Goal: Obtain resource: Download file/media

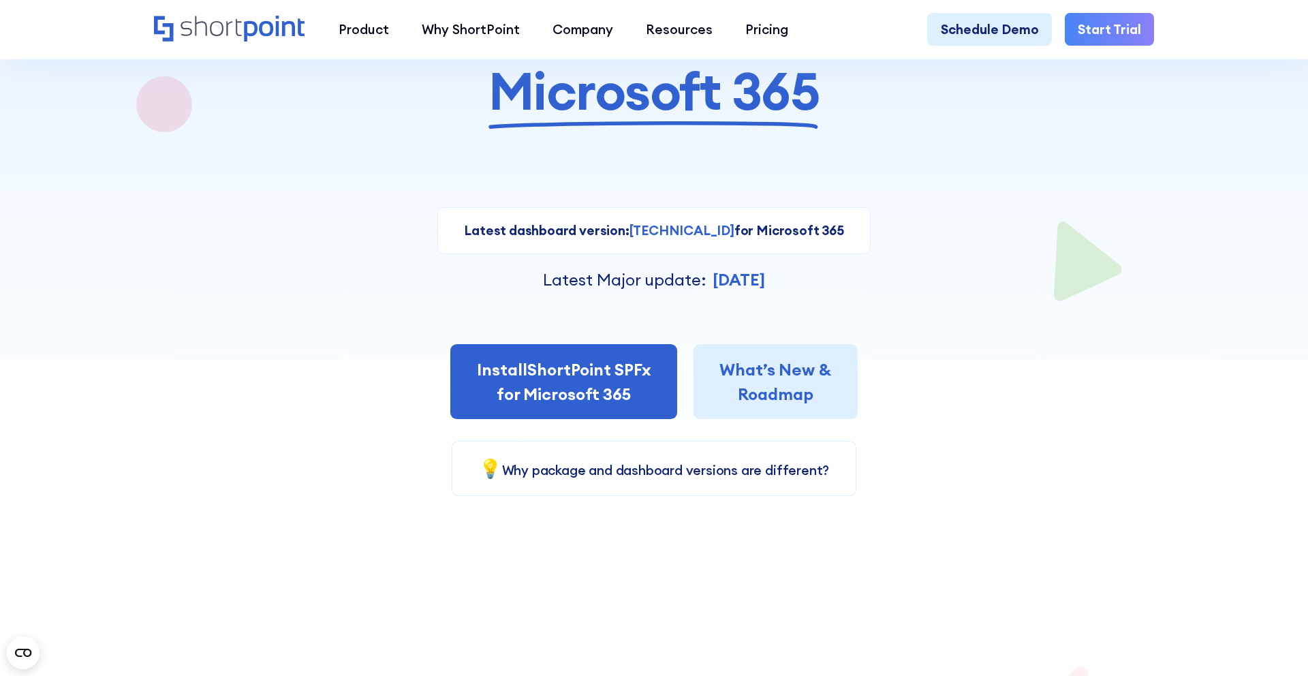
scroll to position [225, 0]
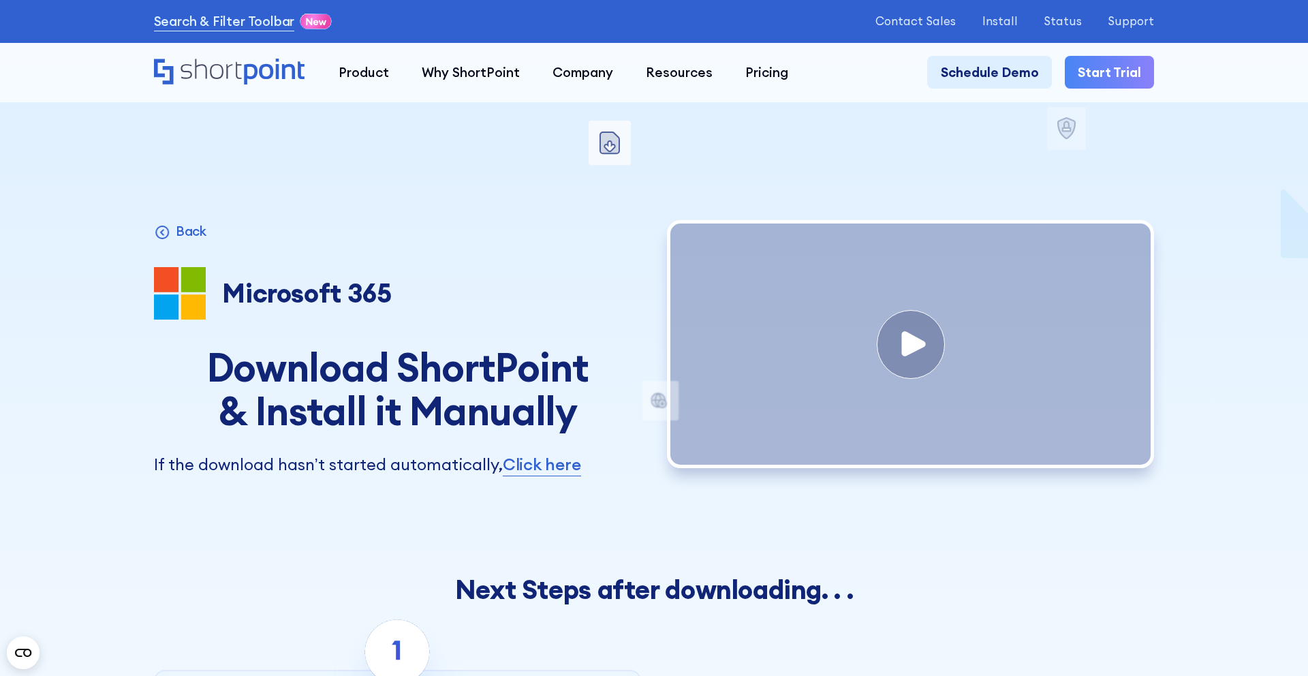
scroll to position [3, 0]
click at [522, 415] on h1 "Download ShortPoint & Install it Manually" at bounding box center [397, 388] width 487 height 87
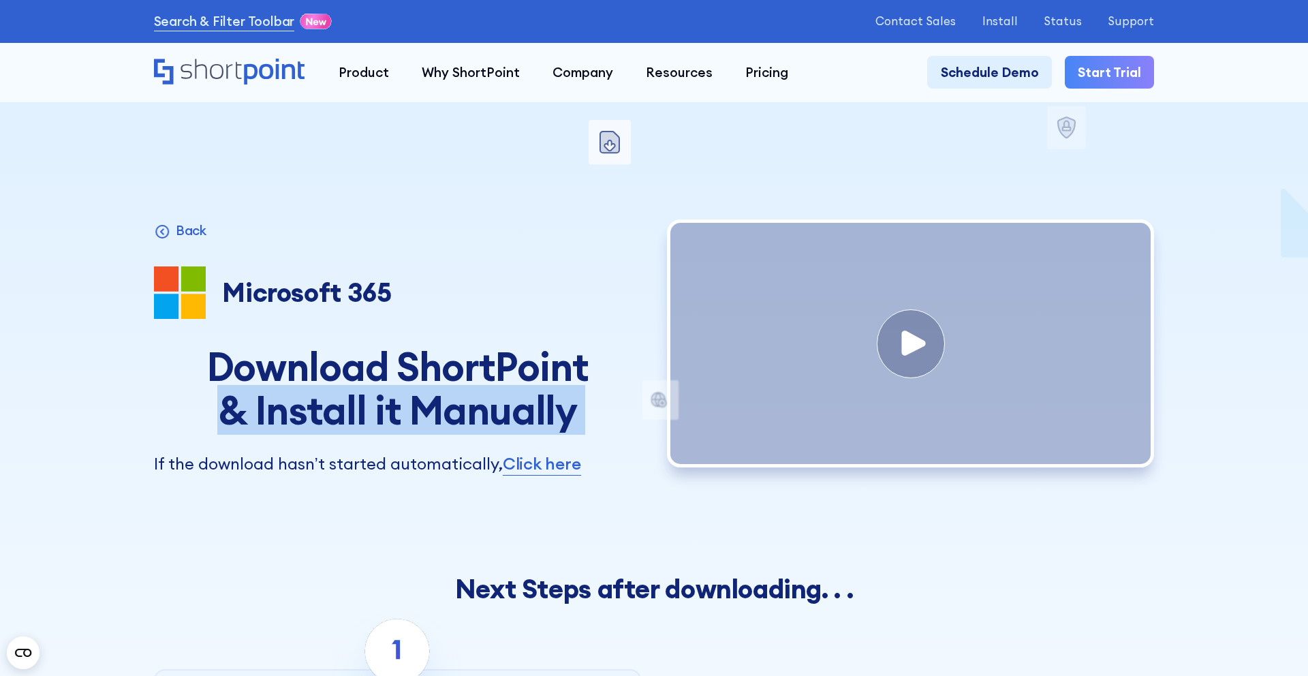
click at [522, 415] on h1 "Download ShortPoint & Install it Manually" at bounding box center [397, 388] width 487 height 87
copy div "& Install it Manually Congratulations, your intranet will never be the same! 🎉 …"
click at [522, 415] on h1 "Download ShortPoint & Install it Manually" at bounding box center [397, 388] width 487 height 87
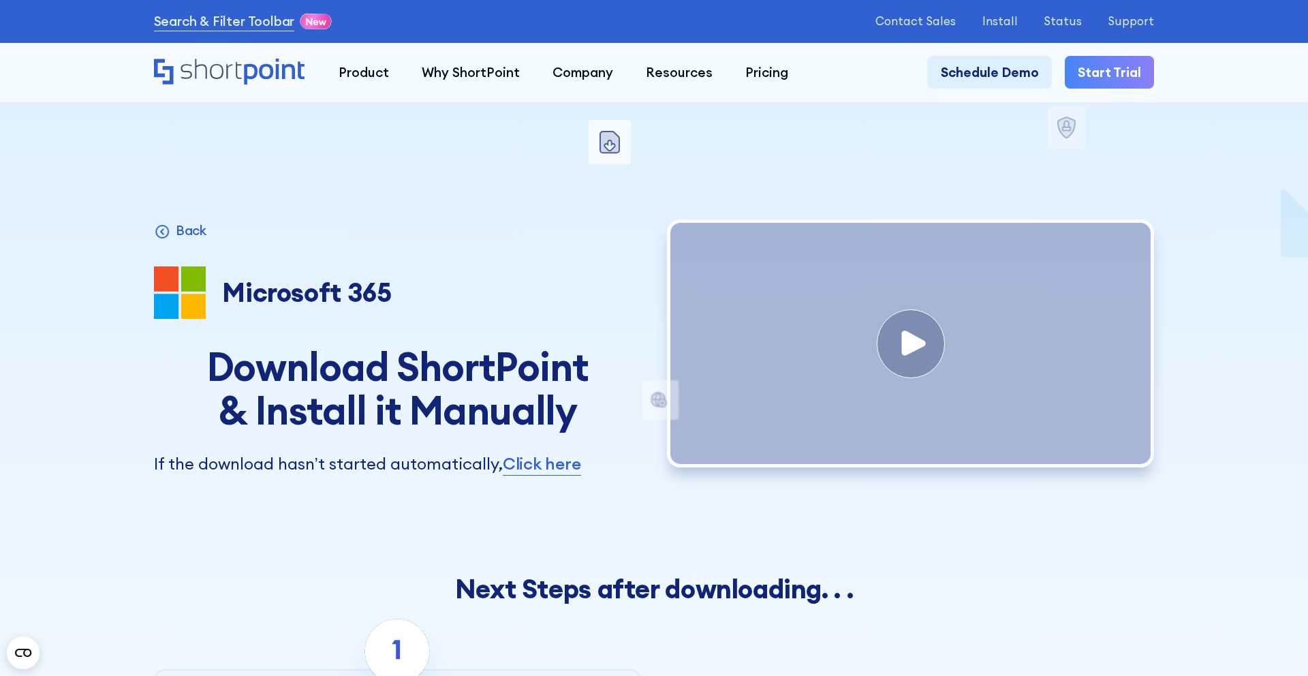
click at [588, 415] on h1 "Download ShortPoint & Install it Manually" at bounding box center [397, 388] width 487 height 87
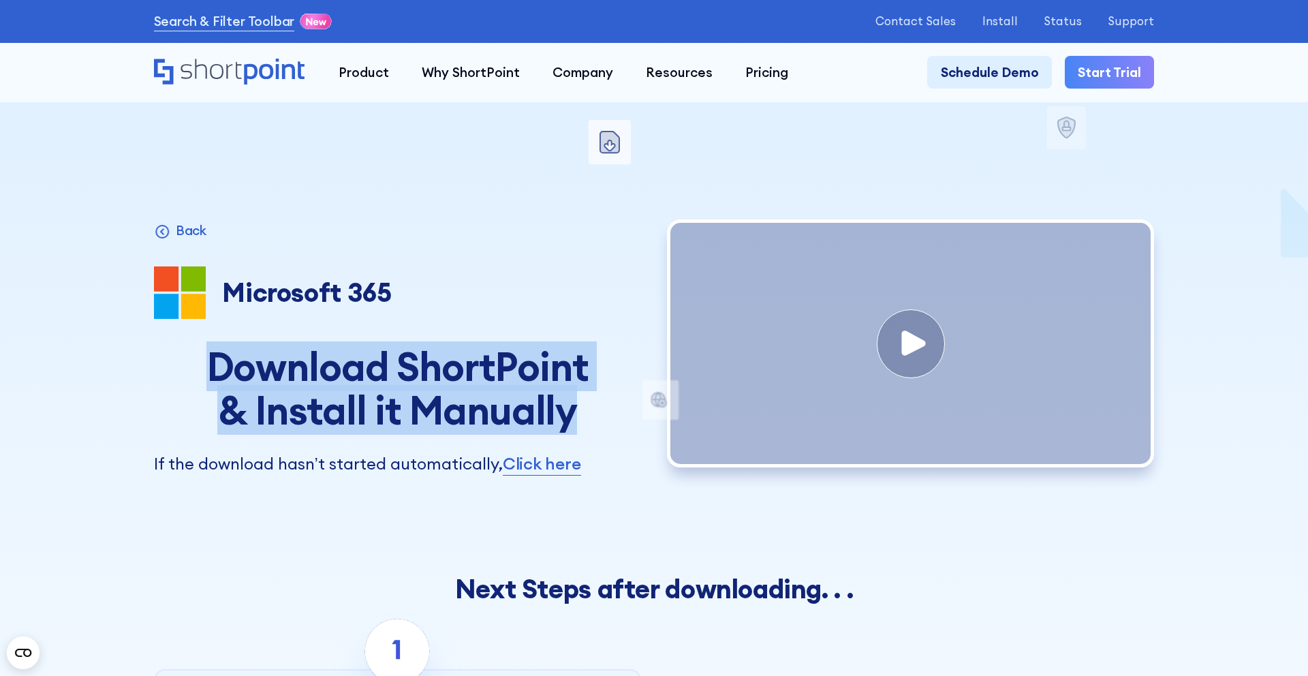
drag, startPoint x: 586, startPoint y: 415, endPoint x: 208, endPoint y: 366, distance: 381.1
click at [208, 366] on h1 "Download ShortPoint & Install it Manually" at bounding box center [397, 388] width 487 height 87
copy h1 "Download ShortPoint & Install it Manually"
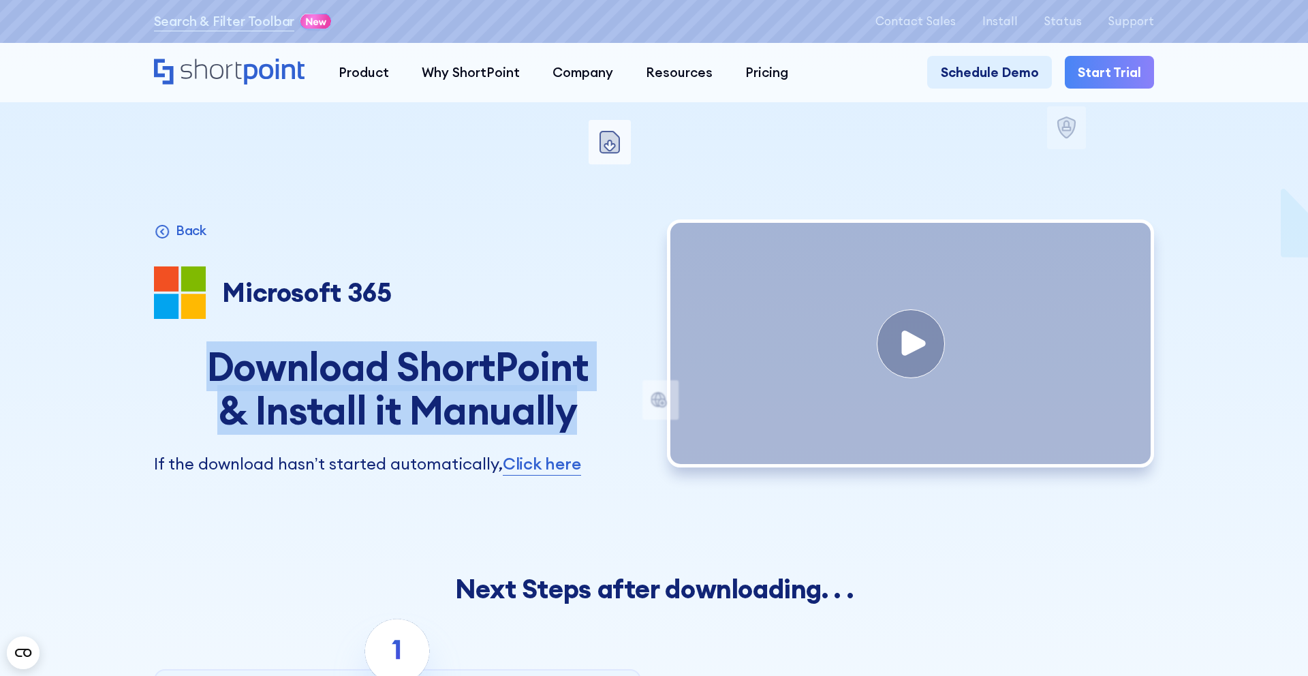
click at [539, 431] on h1 "Download ShortPoint & Install it Manually" at bounding box center [397, 388] width 487 height 87
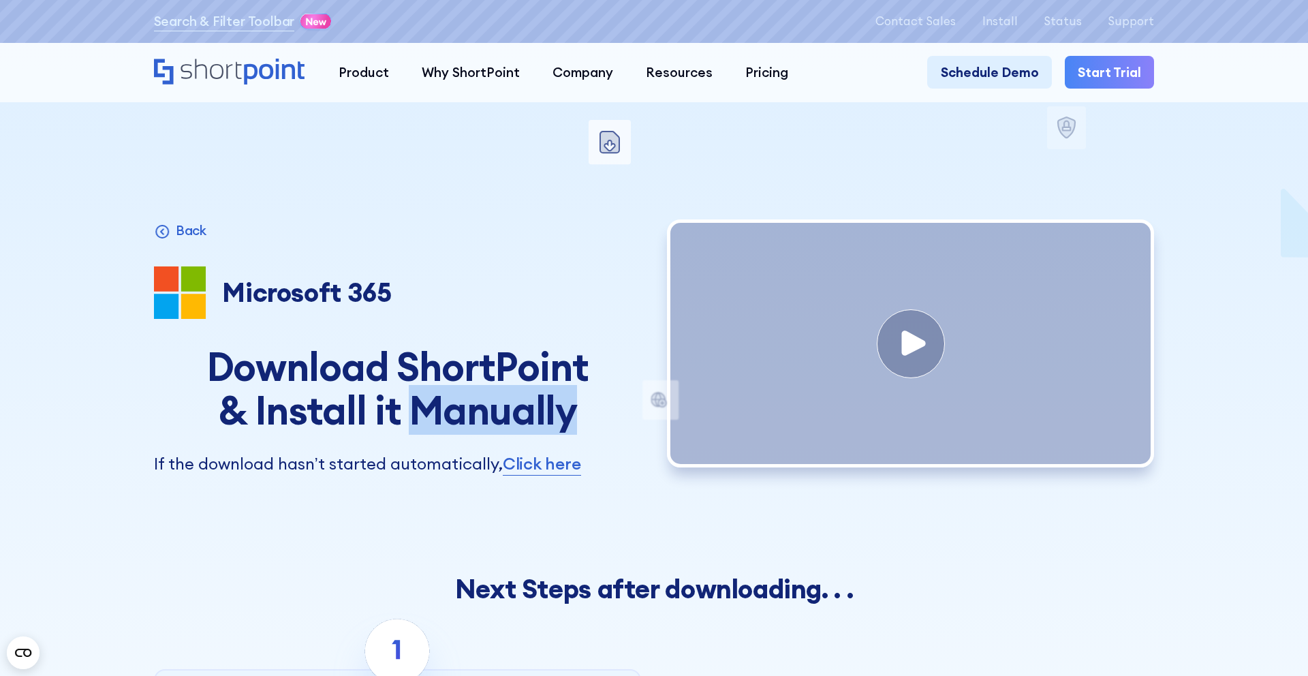
click at [539, 431] on h1 "Download ShortPoint & Install it Manually" at bounding box center [397, 388] width 487 height 87
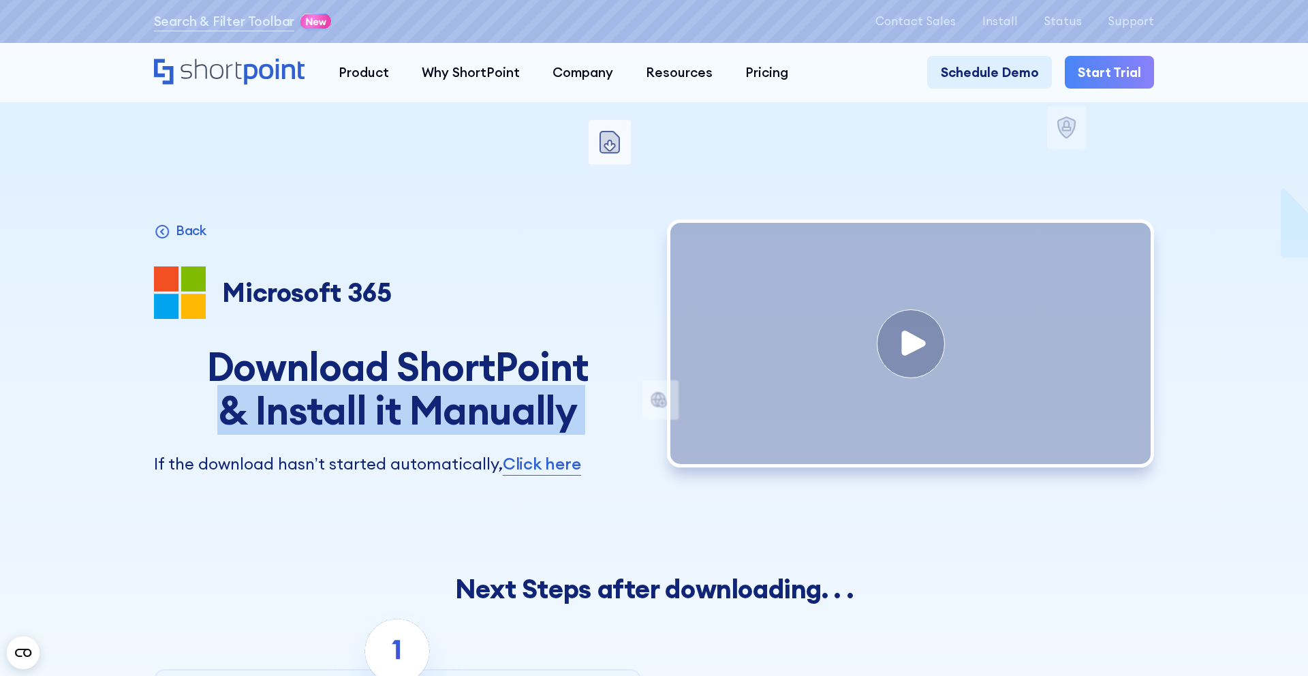
click at [539, 431] on h1 "Download ShortPoint & Install it Manually" at bounding box center [397, 388] width 487 height 87
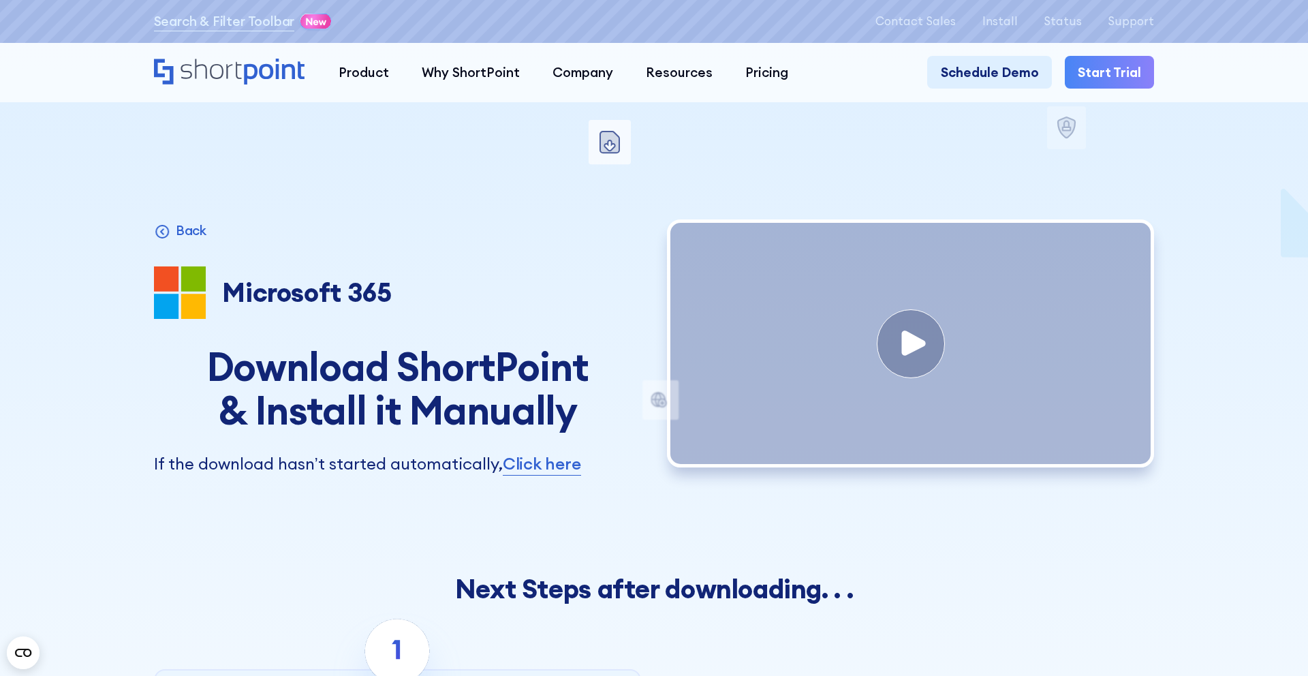
click at [540, 431] on h1 "Download ShortPoint & Install it Manually" at bounding box center [397, 388] width 487 height 87
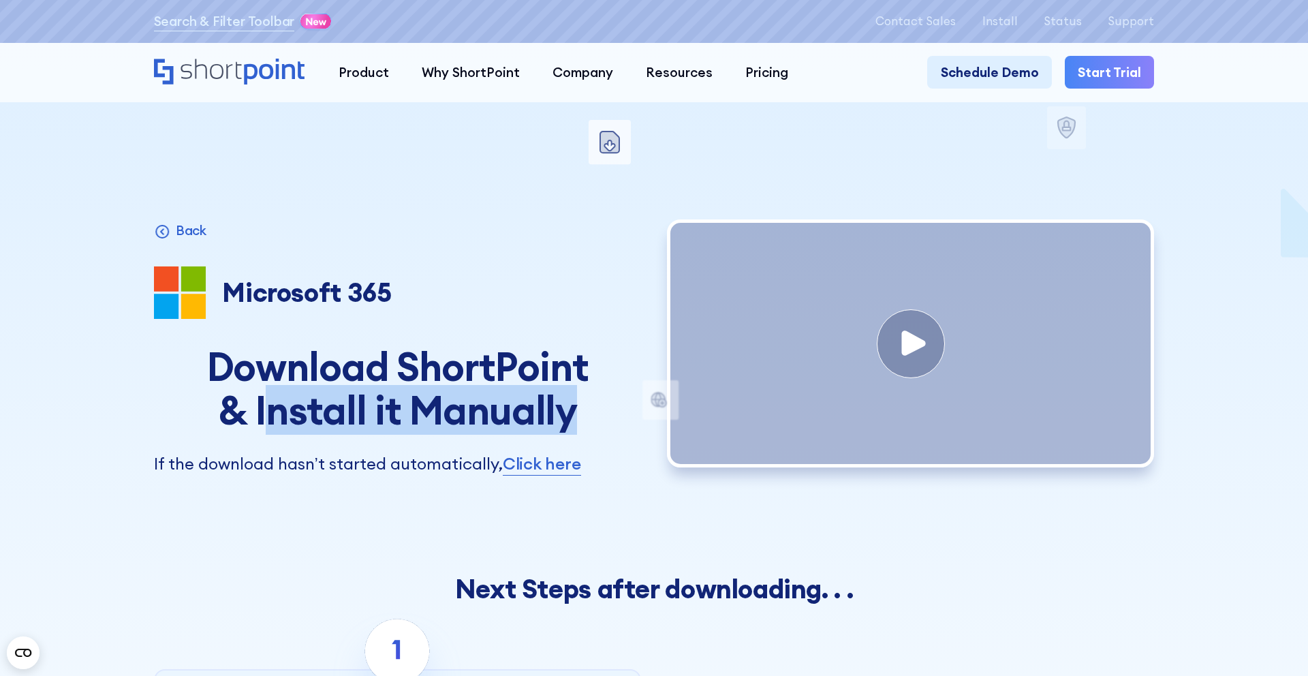
drag, startPoint x: 600, startPoint y: 428, endPoint x: 273, endPoint y: 392, distance: 329.0
click at [273, 392] on h1 "Download ShortPoint & Install it Manually" at bounding box center [397, 388] width 487 height 87
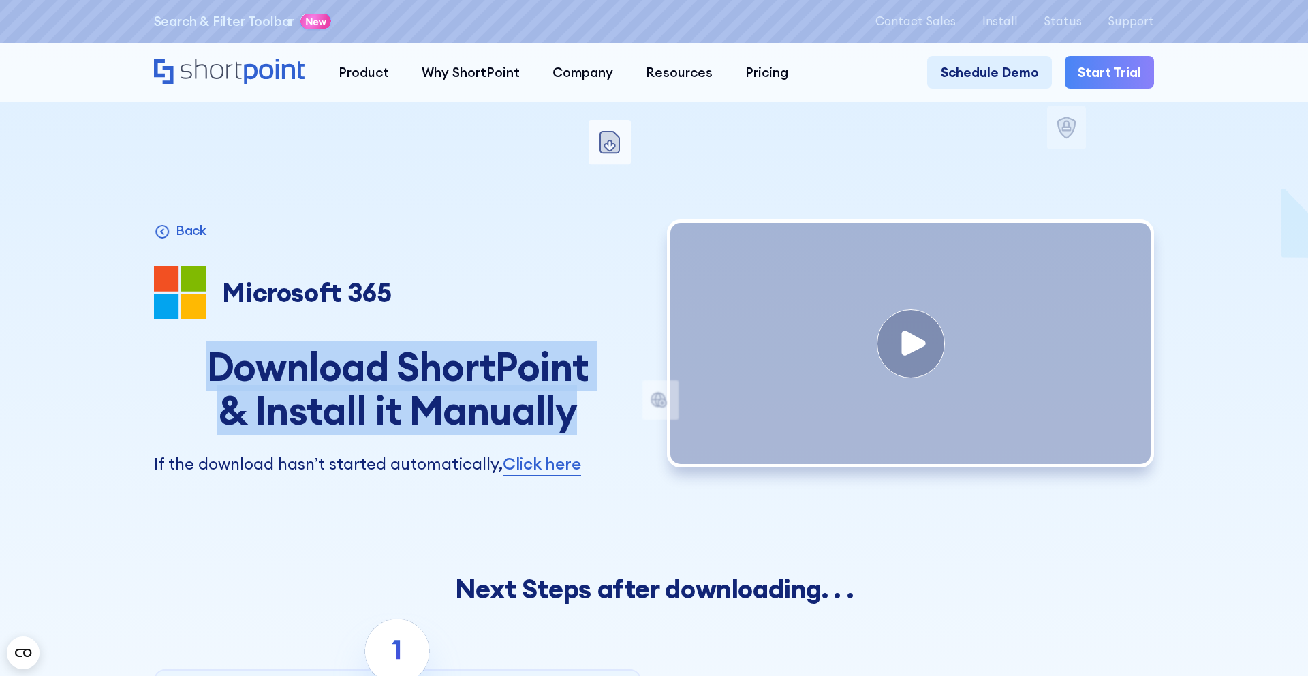
drag, startPoint x: 214, startPoint y: 371, endPoint x: 636, endPoint y: 413, distance: 423.8
click at [636, 413] on h1 "Download ShortPoint & Install it Manually" at bounding box center [397, 388] width 487 height 87
click at [405, 383] on h1 "Download ShortPoint & Install it Manually" at bounding box center [397, 388] width 487 height 87
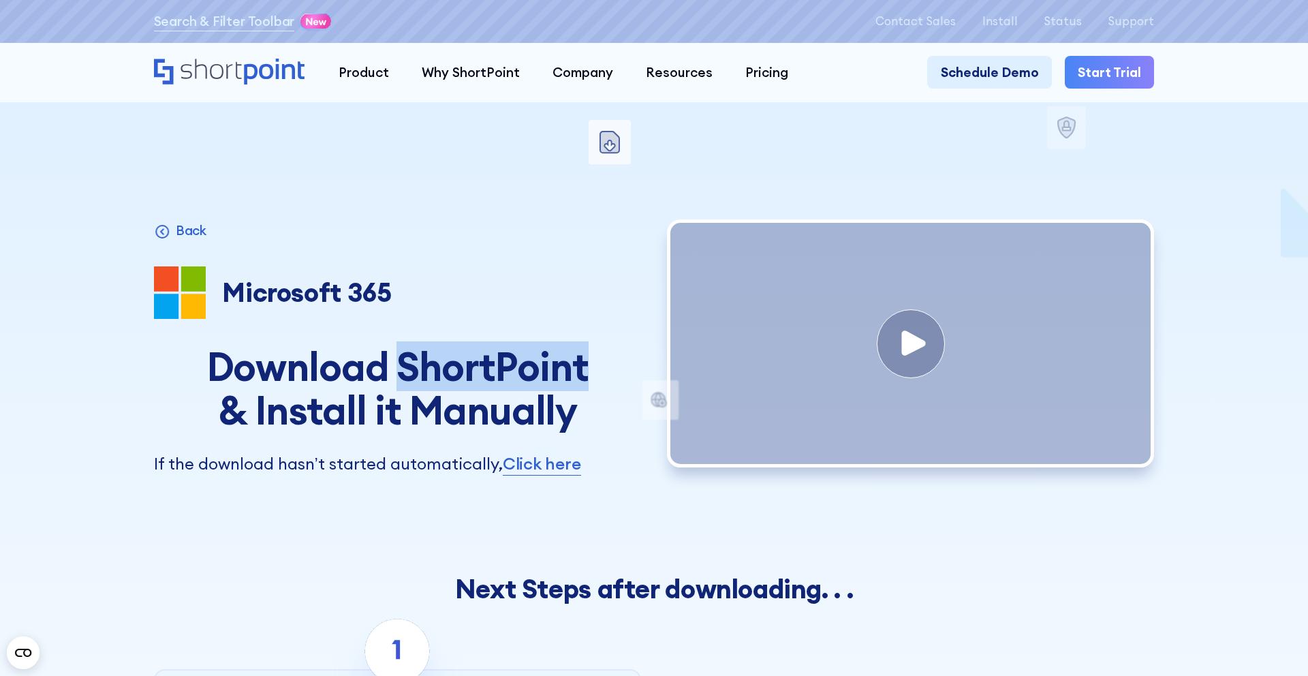
click at [405, 383] on h1 "Download ShortPoint & Install it Manually" at bounding box center [397, 388] width 487 height 87
click at [585, 422] on h1 "Download ShortPoint & Install it Manually" at bounding box center [397, 388] width 487 height 87
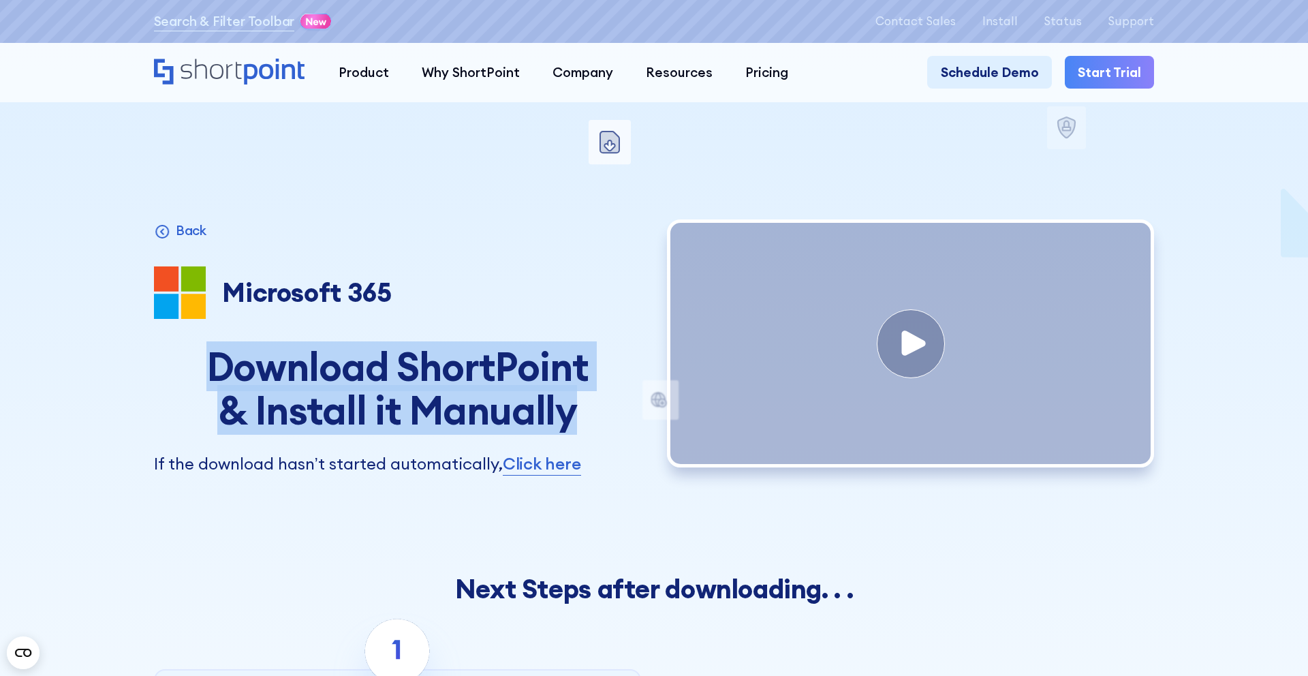
drag, startPoint x: 580, startPoint y: 422, endPoint x: 185, endPoint y: 368, distance: 398.7
click at [185, 368] on h1 "Download ShortPoint & Install it Manually" at bounding box center [397, 388] width 487 height 87
copy h1 "Download ShortPoint & Install it Manually"
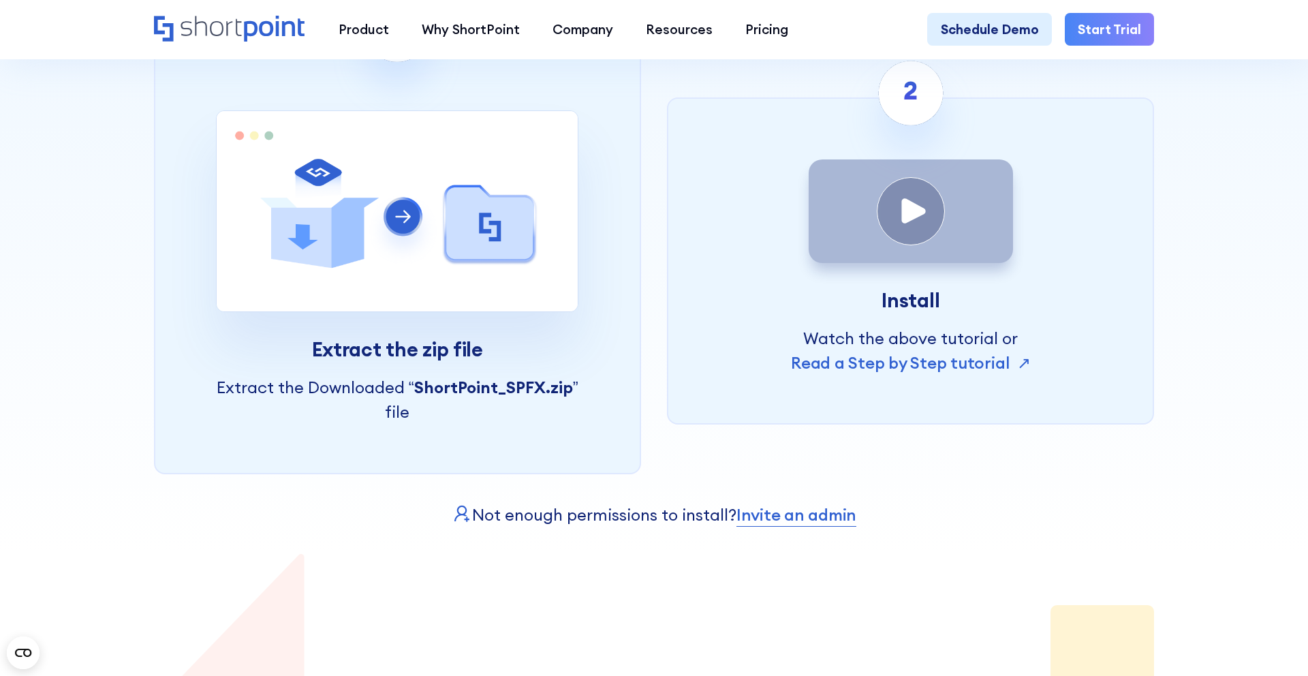
scroll to position [634, 0]
